Goal: Find specific page/section: Find specific page/section

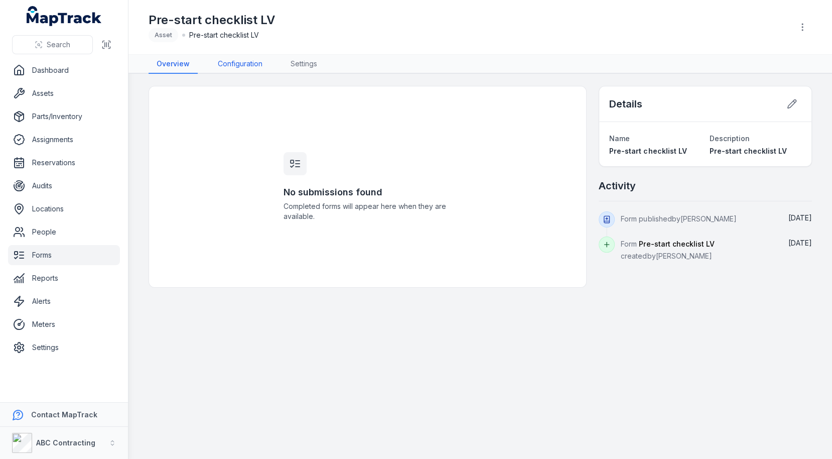
click at [257, 58] on link "Configuration" at bounding box center [240, 64] width 61 height 19
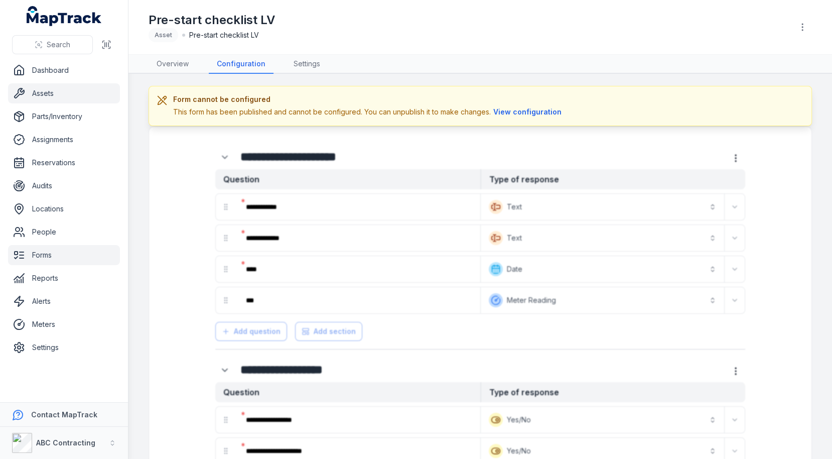
click at [51, 95] on link "Assets" at bounding box center [64, 93] width 112 height 20
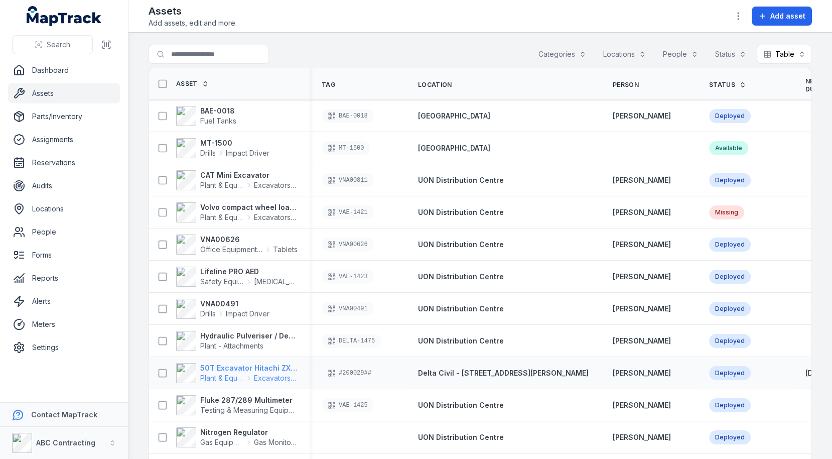
click at [235, 363] on strong "50T Excavator Hitachi ZX350" at bounding box center [248, 368] width 97 height 10
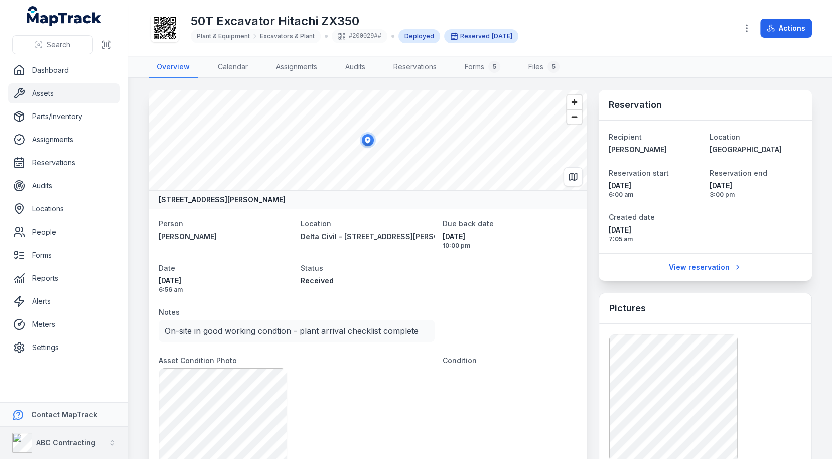
click at [73, 442] on strong "ABC Contracting" at bounding box center [65, 442] width 59 height 9
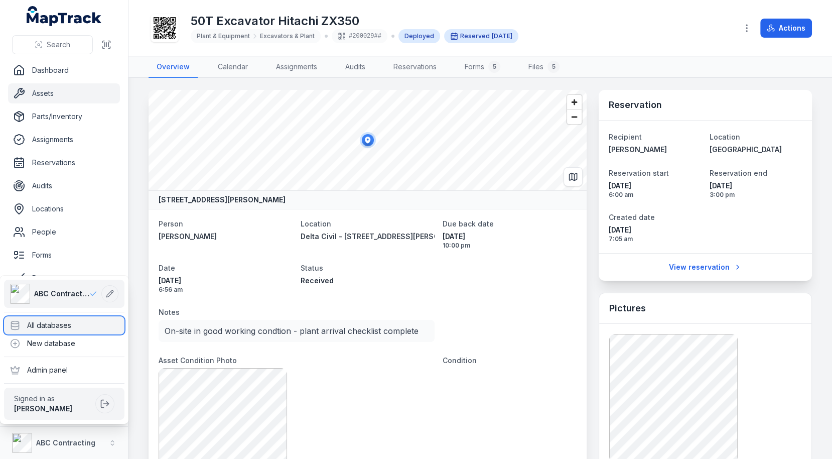
click at [87, 320] on div "All databases" at bounding box center [64, 325] width 120 height 18
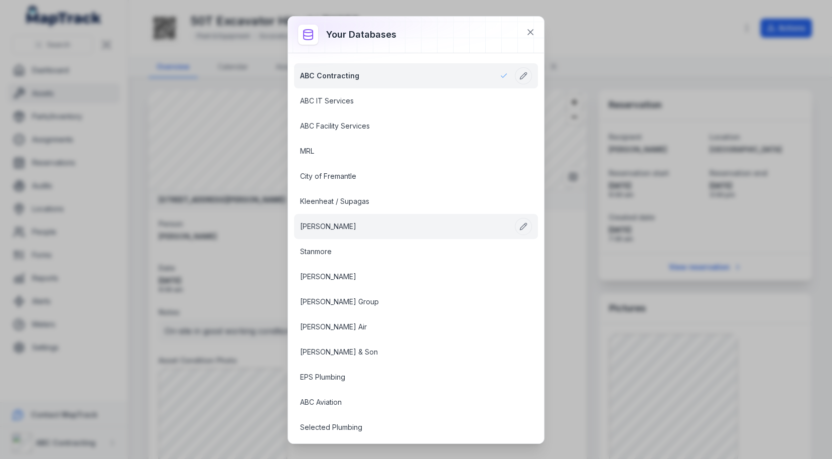
scroll to position [936, 0]
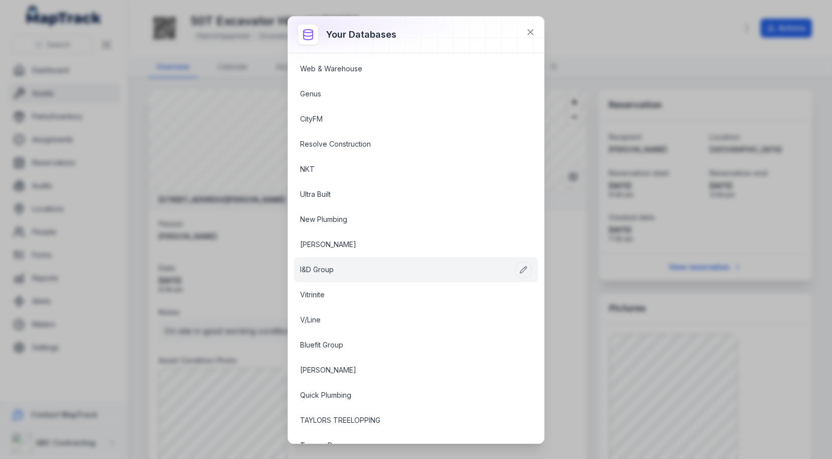
click at [364, 265] on link "I&D Group" at bounding box center [404, 270] width 208 height 10
